Goal: Transaction & Acquisition: Purchase product/service

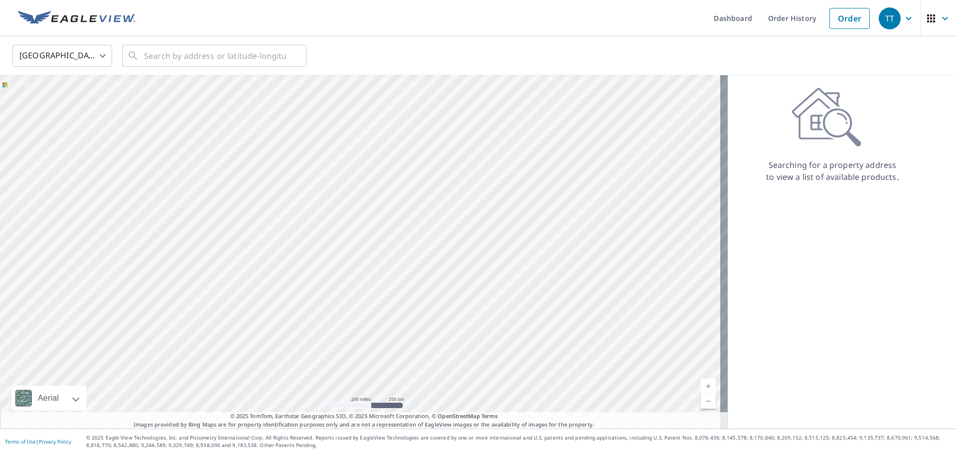
click at [100, 54] on body "TT TT Dashboard Order History Order TT United States US ​ ​ Aerial Road A stand…" at bounding box center [478, 227] width 957 height 454
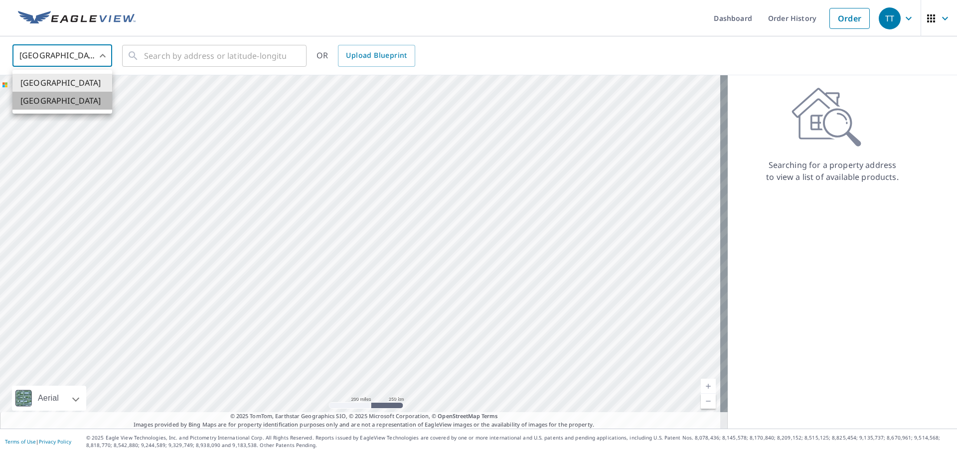
click at [87, 101] on li "[GEOGRAPHIC_DATA]" at bounding box center [62, 101] width 100 height 18
type input "CA"
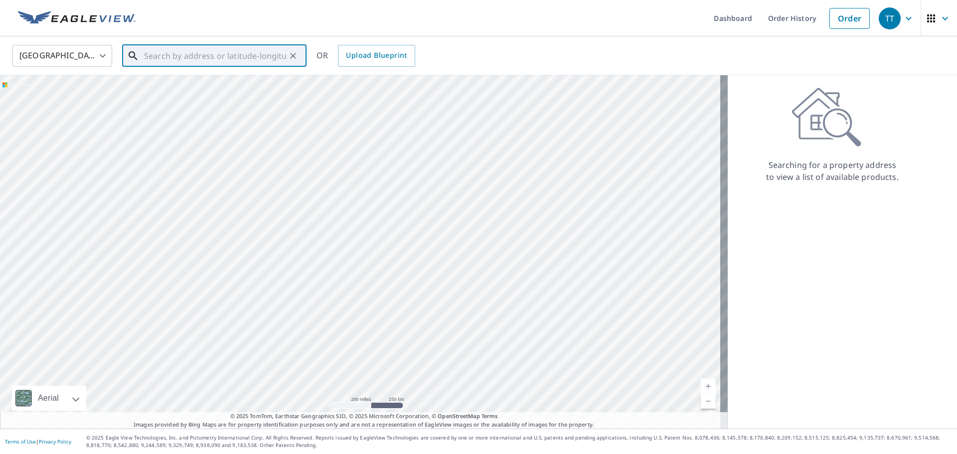
click at [196, 57] on input "text" at bounding box center [215, 56] width 142 height 28
click at [207, 79] on span "[STREET_ADDRESS]" at bounding box center [220, 85] width 157 height 12
type input "[STREET_ADDRESS]"
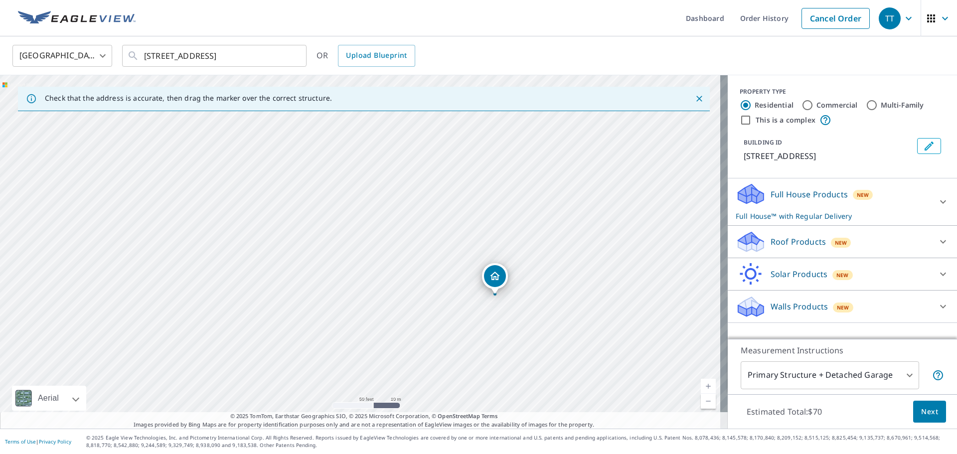
drag, startPoint x: 378, startPoint y: 263, endPoint x: 513, endPoint y: 307, distance: 141.6
click at [513, 307] on div "[STREET_ADDRESS]" at bounding box center [364, 252] width 728 height 354
click at [940, 243] on icon at bounding box center [943, 242] width 12 height 12
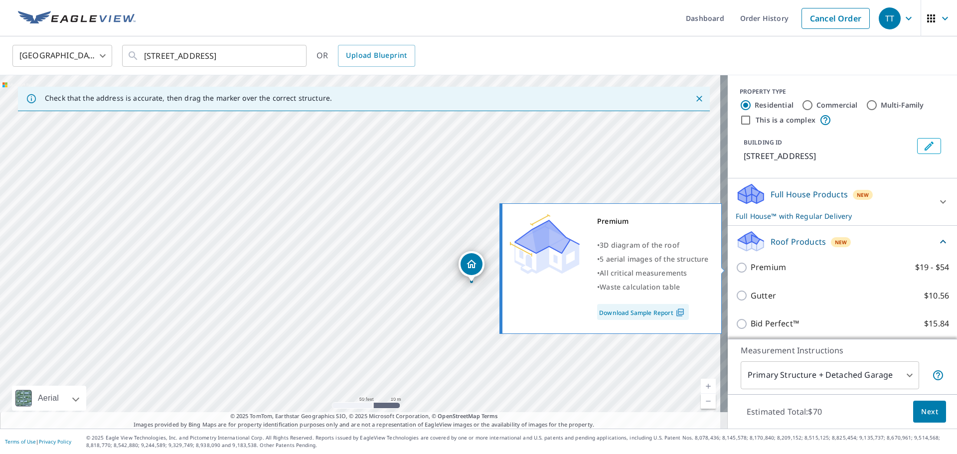
click at [774, 267] on p "Premium" at bounding box center [768, 267] width 35 height 12
click at [751, 267] on input "Premium $19 - $54" at bounding box center [743, 268] width 15 height 12
checkbox input "true"
checkbox input "false"
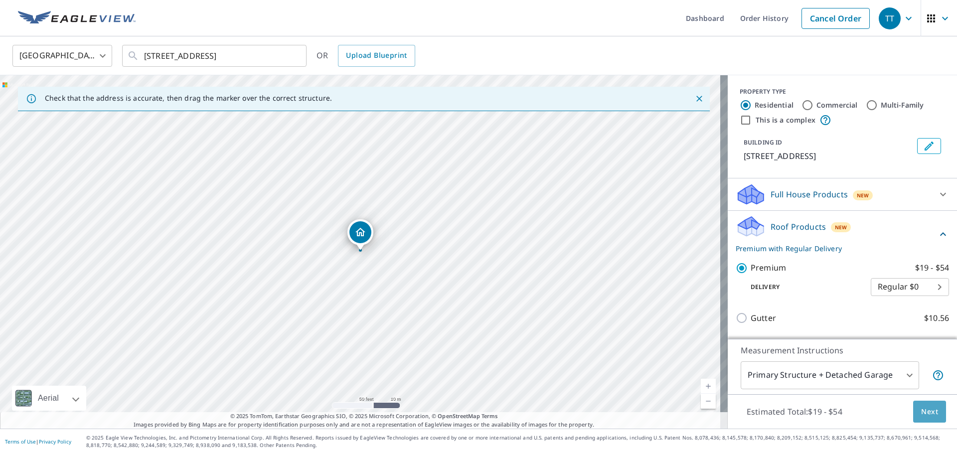
click at [922, 412] on span "Next" at bounding box center [929, 412] width 17 height 12
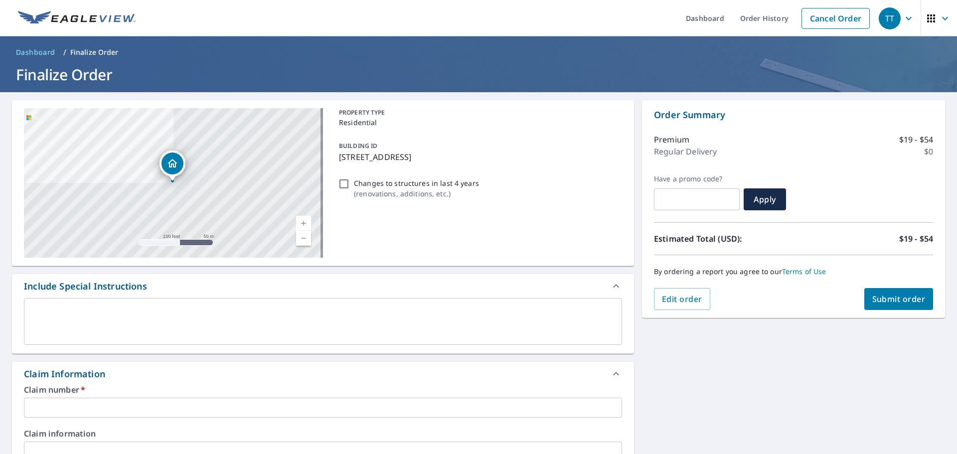
click at [143, 406] on input "text" at bounding box center [323, 408] width 598 height 20
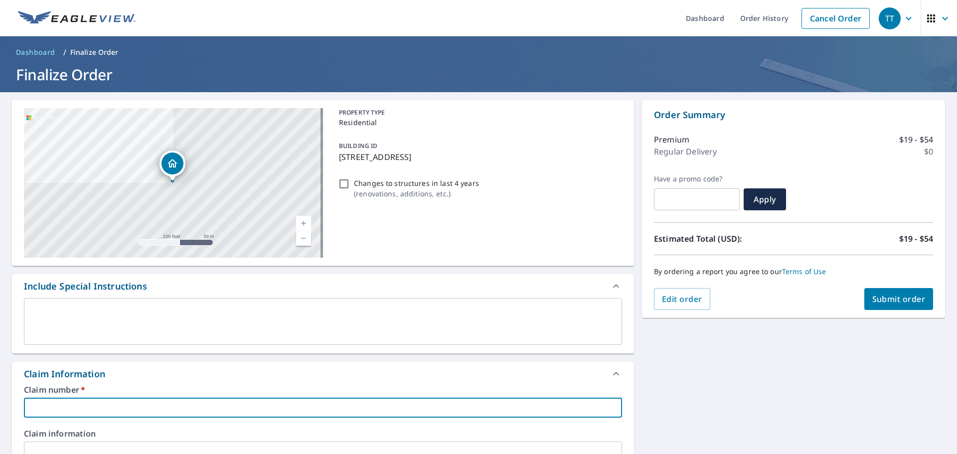
type input "n"
checkbox input "true"
type input "no"
checkbox input "true"
type input "No Claim, Retail Estimate"
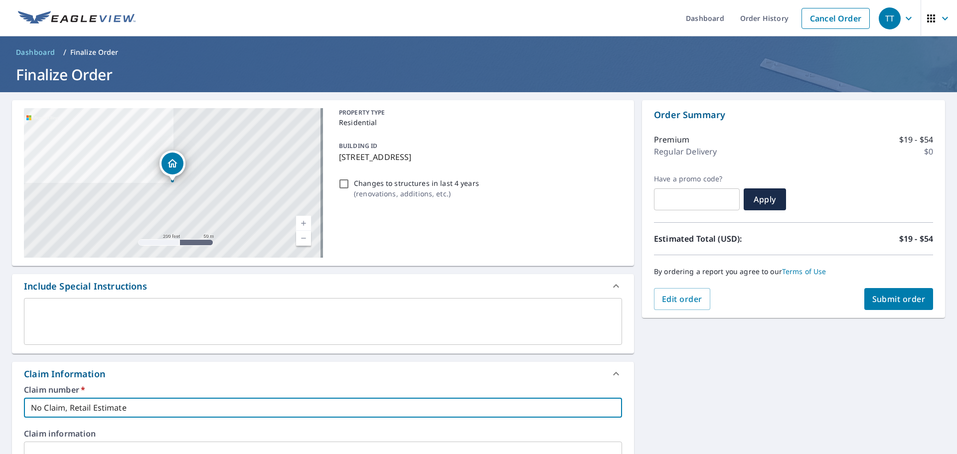
checkbox input "true"
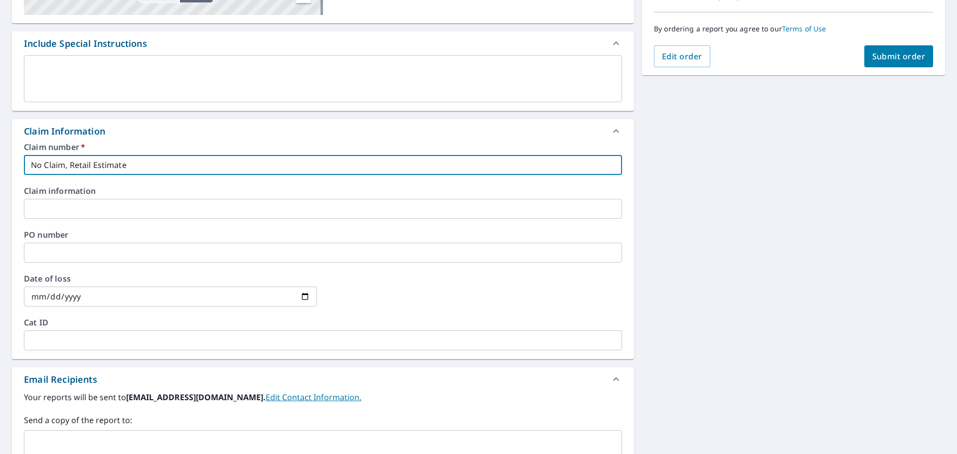
scroll to position [299, 0]
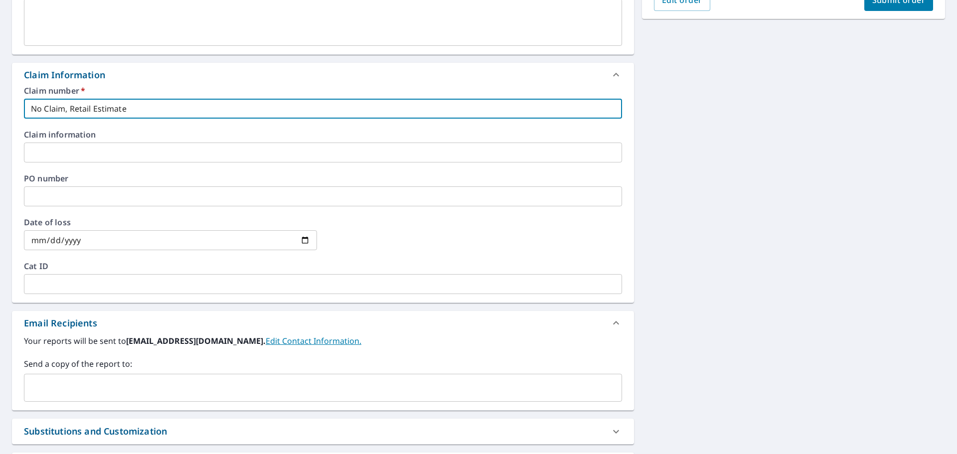
click at [113, 392] on input "text" at bounding box center [315, 387] width 574 height 19
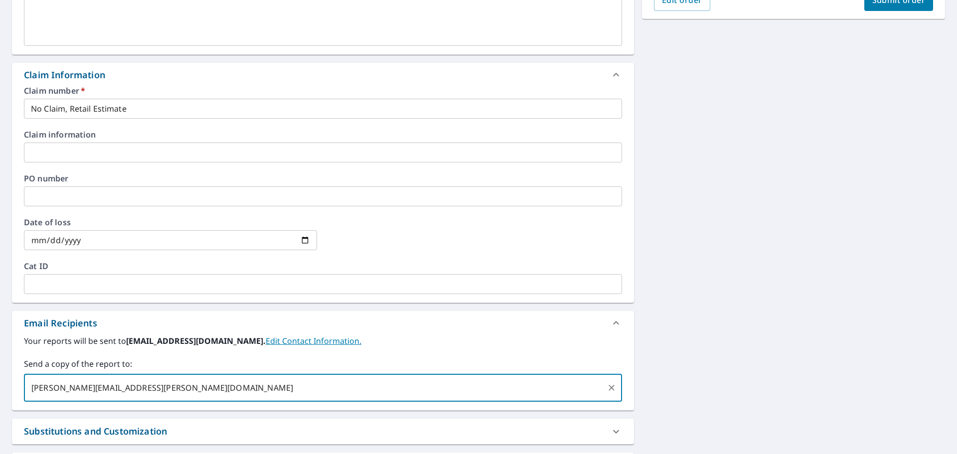
type input "[PERSON_NAME][EMAIL_ADDRESS][PERSON_NAME][DOMAIN_NAME]"
checkbox input "true"
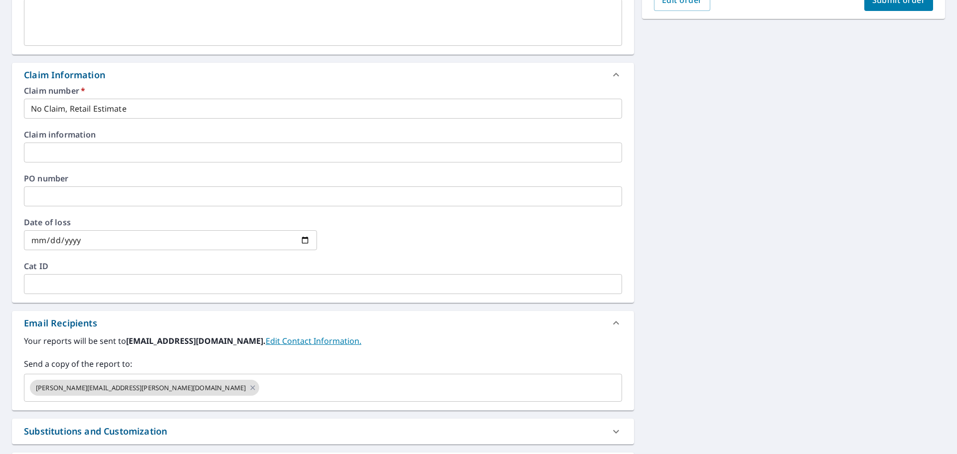
click at [842, 366] on div "[STREET_ADDRESS][GEOGRAPHIC_DATA] A standard road map Aerial A detailed look fr…" at bounding box center [478, 155] width 957 height 724
click at [92, 198] on input "text" at bounding box center [323, 196] width 598 height 20
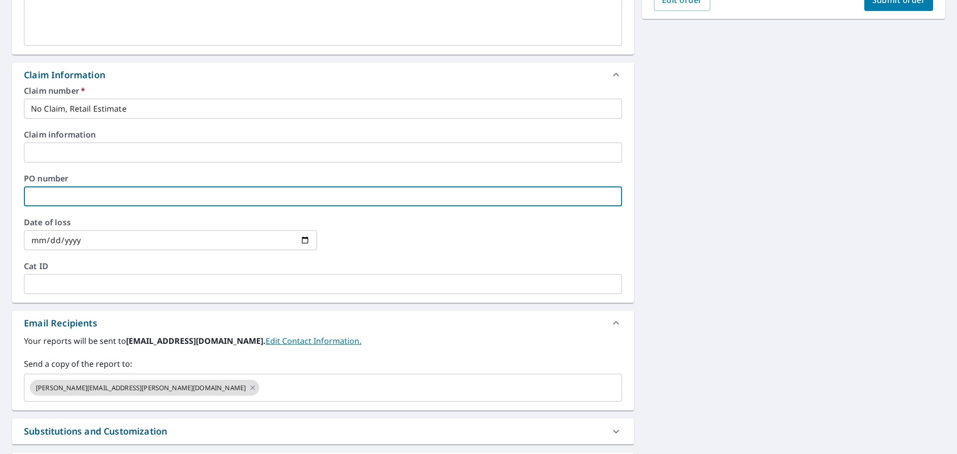
click at [189, 194] on input "text" at bounding box center [323, 196] width 598 height 20
click at [154, 152] on input "text" at bounding box center [323, 153] width 598 height 20
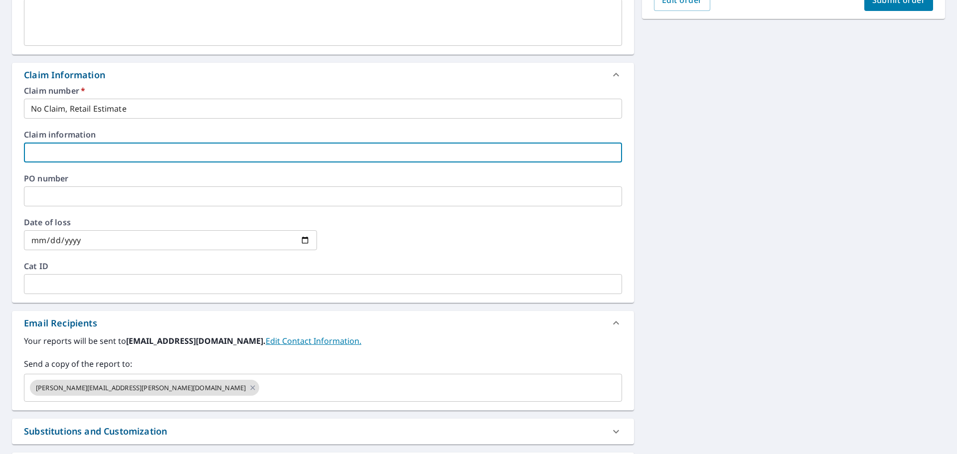
type input "No claim"
checkbox input "true"
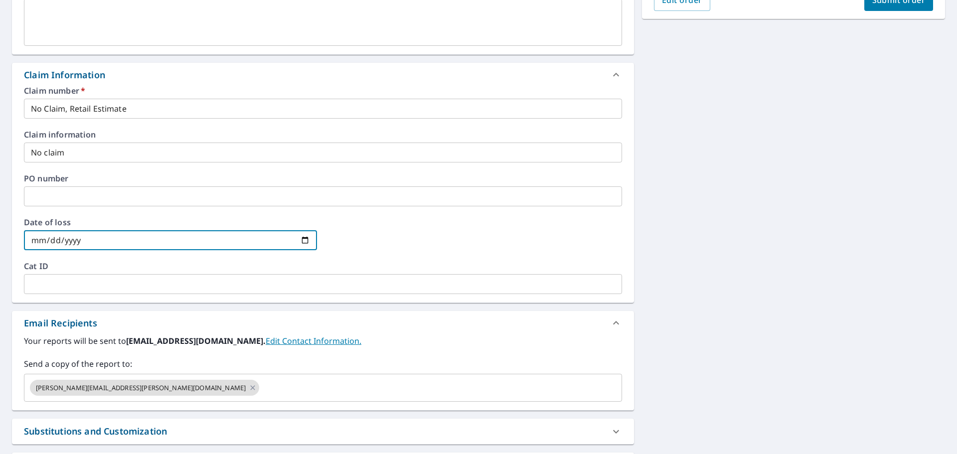
click at [109, 237] on input "date" at bounding box center [170, 240] width 293 height 20
click at [85, 201] on input "text" at bounding box center [323, 196] width 598 height 20
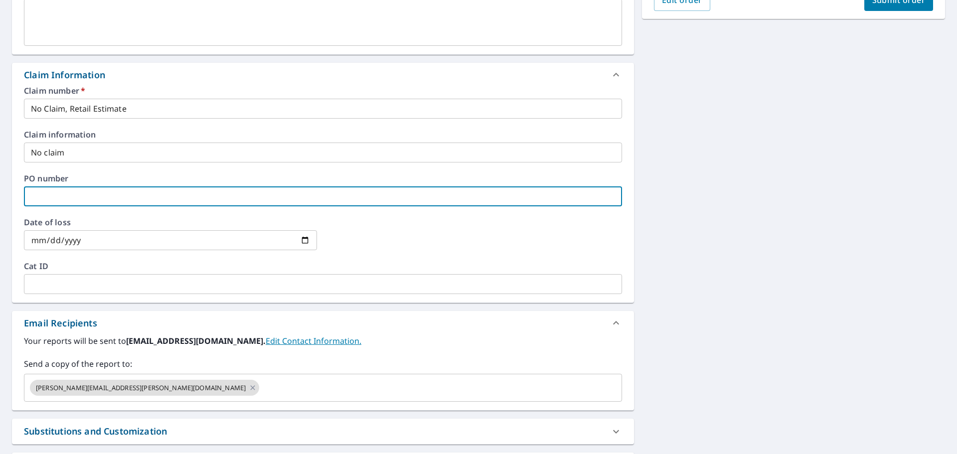
type input "1"
checkbox input "true"
type input "12"
checkbox input "true"
type input "123"
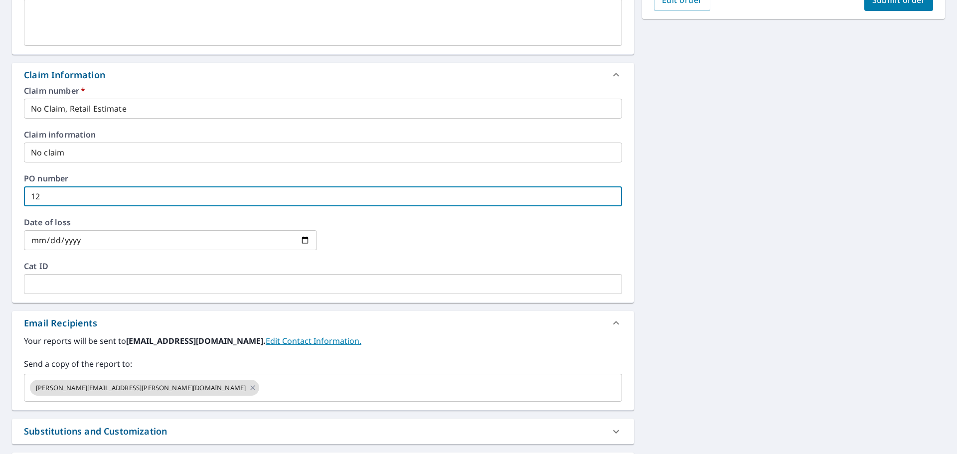
checkbox input "true"
type input "1234"
checkbox input "true"
type input "12345"
checkbox input "true"
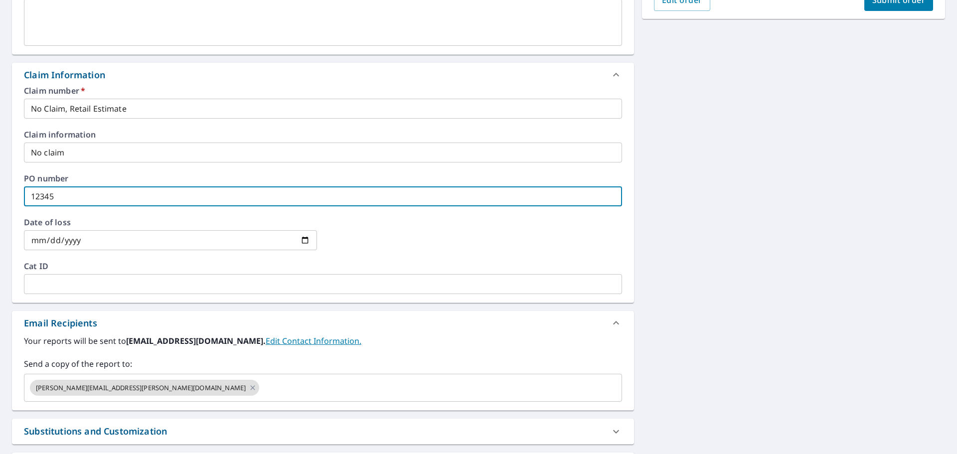
type input "12345-"
checkbox input "true"
type input "12345-6"
checkbox input "true"
type input "12345-6"
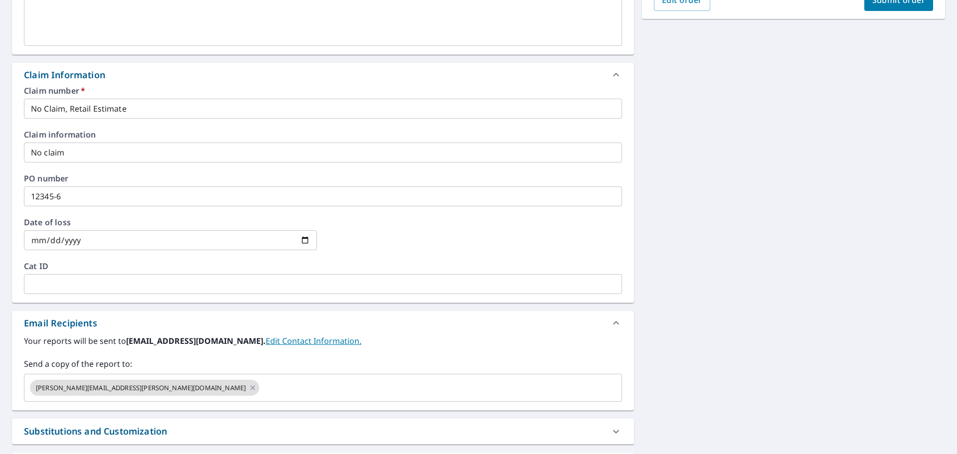
click at [724, 327] on div "[STREET_ADDRESS][GEOGRAPHIC_DATA] A standard road map Aerial A detailed look fr…" at bounding box center [478, 155] width 957 height 724
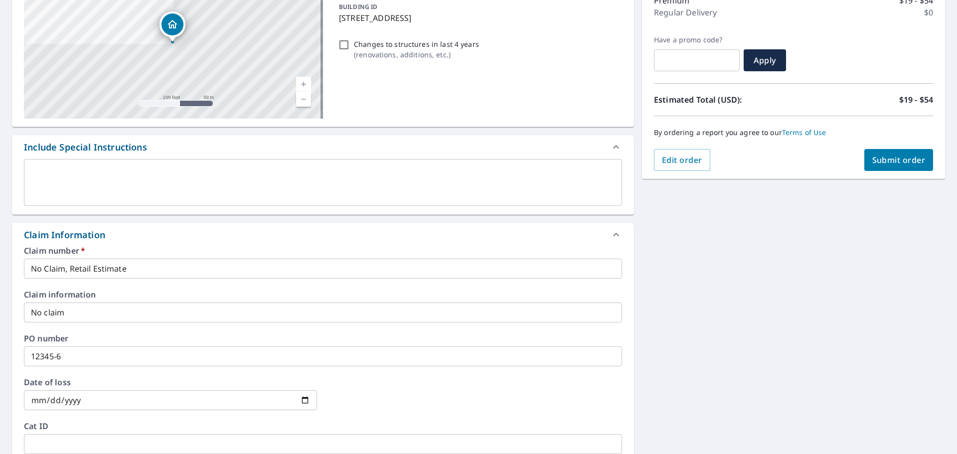
scroll to position [139, 0]
click at [915, 152] on button "Submit order" at bounding box center [899, 161] width 69 height 22
checkbox input "true"
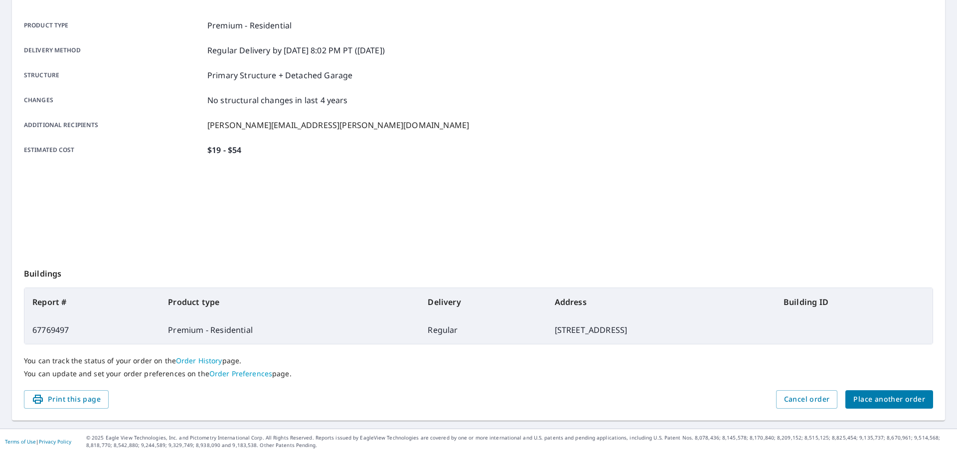
scroll to position [133, 0]
